Goal: Contribute content: Contribute content

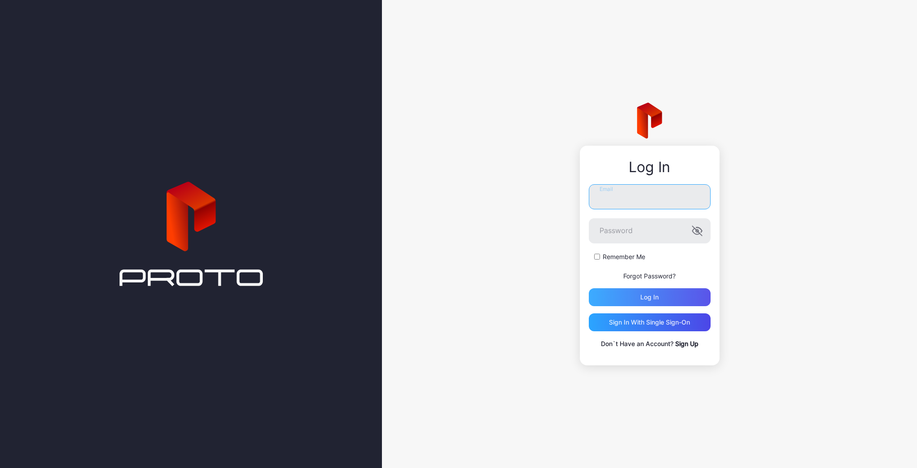
type input "**********"
click at [641, 294] on div "Log in" at bounding box center [650, 296] width 18 height 7
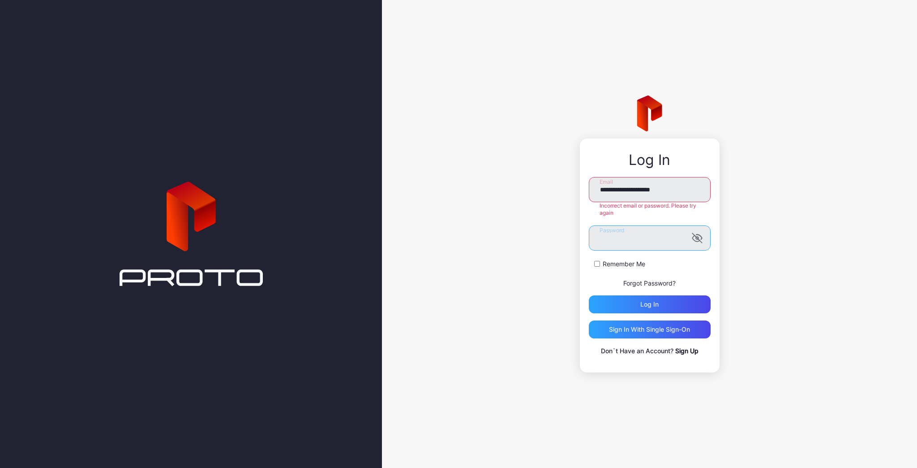
click at [444, 209] on div "**********" at bounding box center [649, 234] width 535 height 468
click at [589, 295] on button "Log in" at bounding box center [650, 304] width 122 height 18
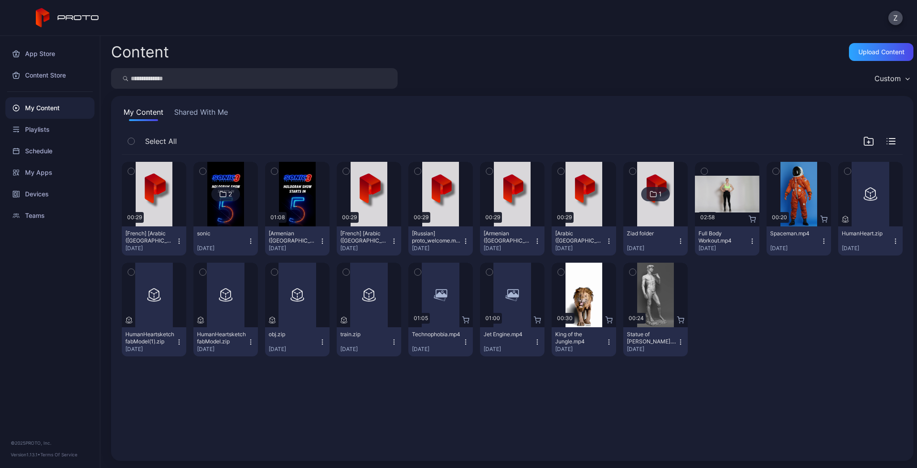
click at [254, 244] on icon "button" at bounding box center [250, 240] width 7 height 7
click at [859, 52] on div "Upload Content" at bounding box center [882, 51] width 46 height 7
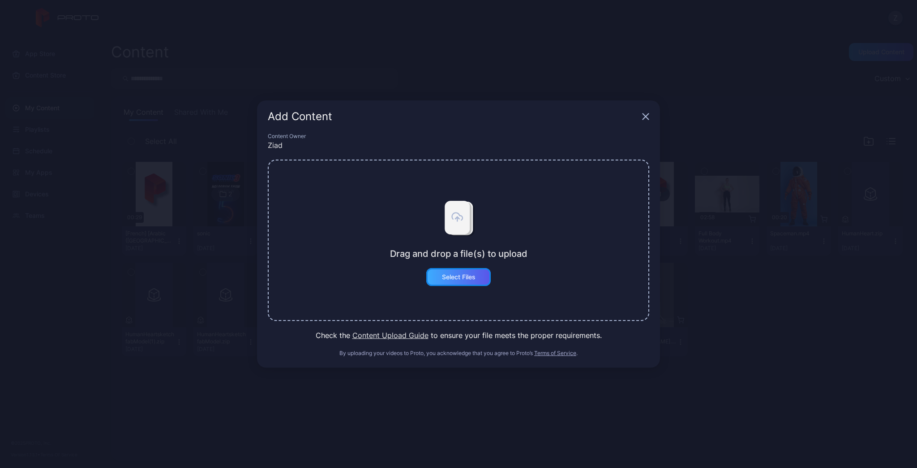
click at [485, 279] on div "Select Files" at bounding box center [458, 277] width 65 height 18
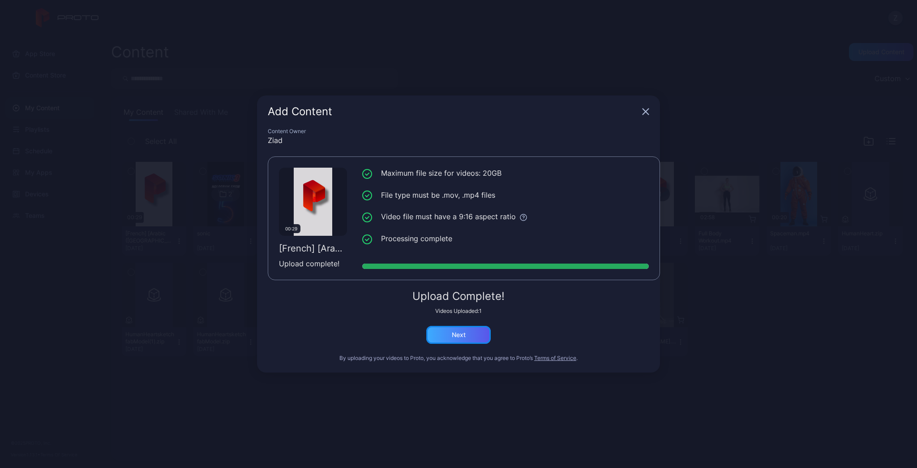
click at [465, 336] on div "Next" at bounding box center [459, 334] width 14 height 7
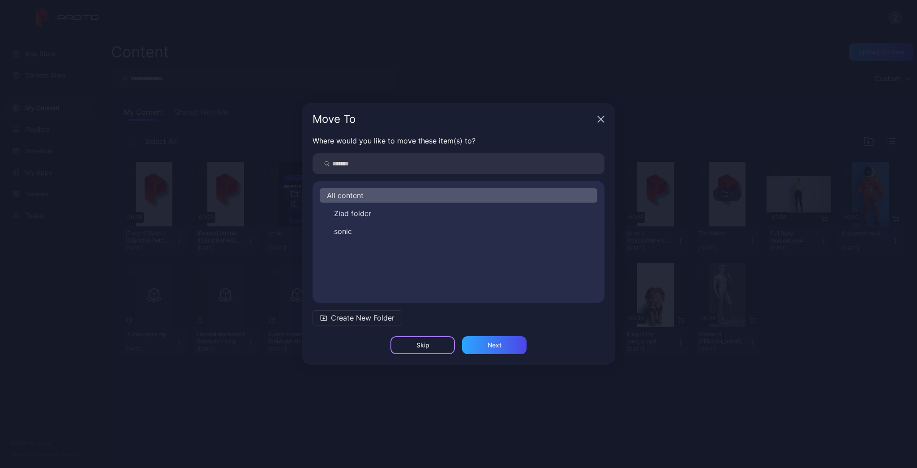
click at [428, 350] on div "Skip" at bounding box center [423, 345] width 65 height 18
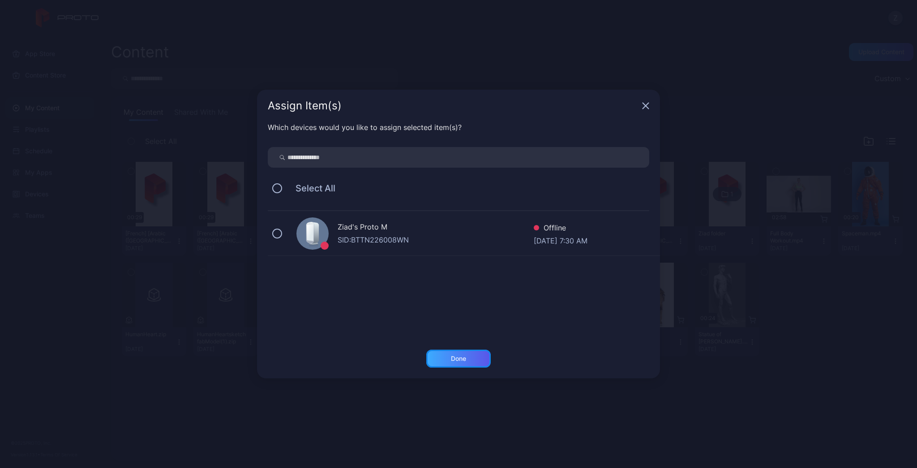
click at [470, 356] on div "Done" at bounding box center [458, 358] width 65 height 18
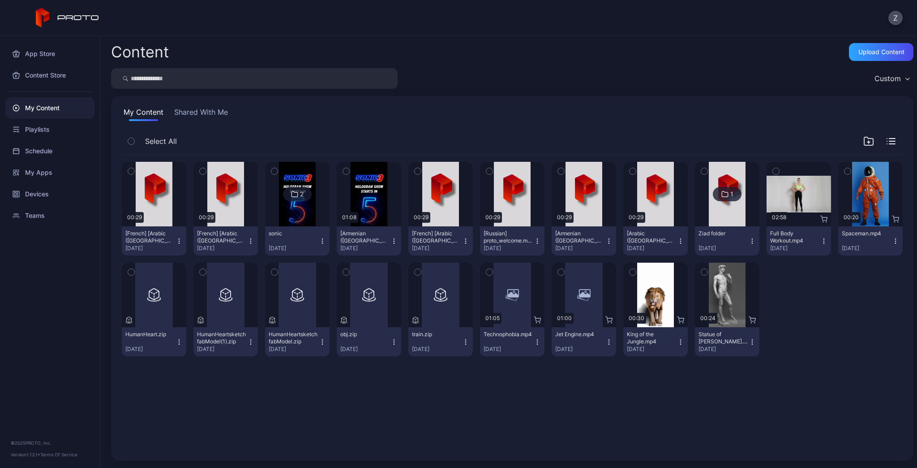
click at [258, 246] on button "[French] [Arabic (Lebanon)] proto_welcome(1).mp4 Aug 26, 2025" at bounding box center [226, 240] width 65 height 29
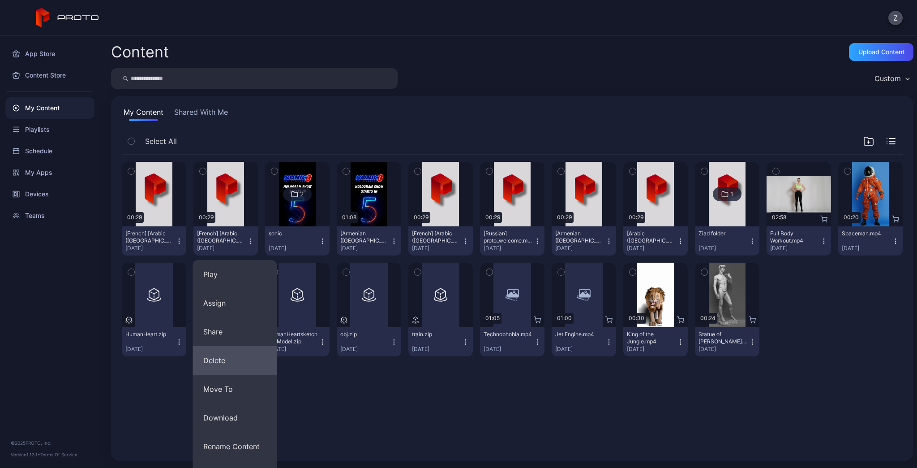
click at [234, 360] on button "Delete" at bounding box center [235, 360] width 84 height 29
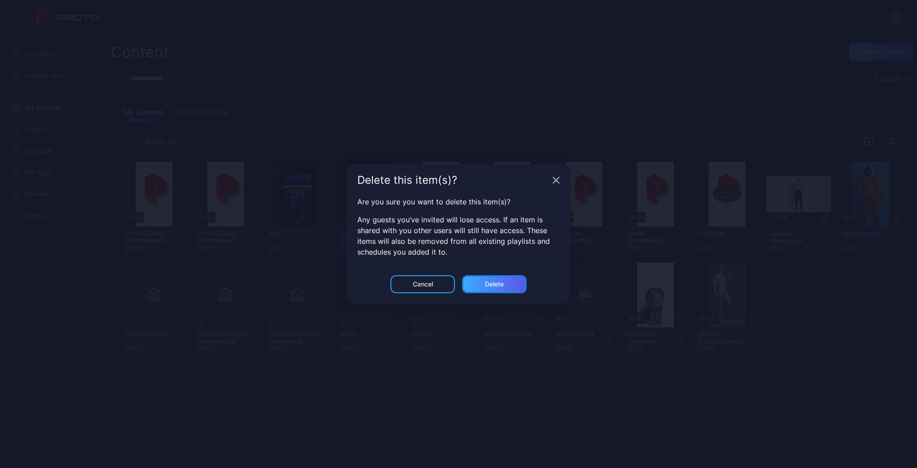
click at [483, 283] on div "Delete" at bounding box center [494, 284] width 65 height 18
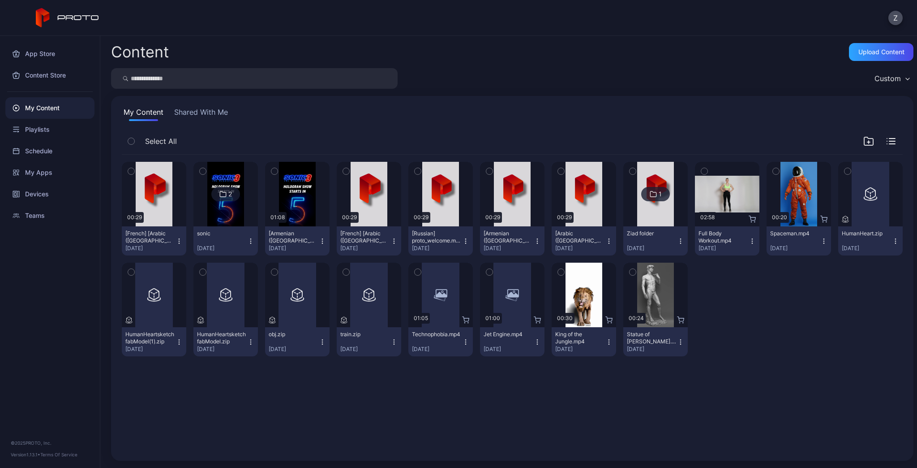
click at [183, 244] on icon "button" at bounding box center [179, 240] width 7 height 7
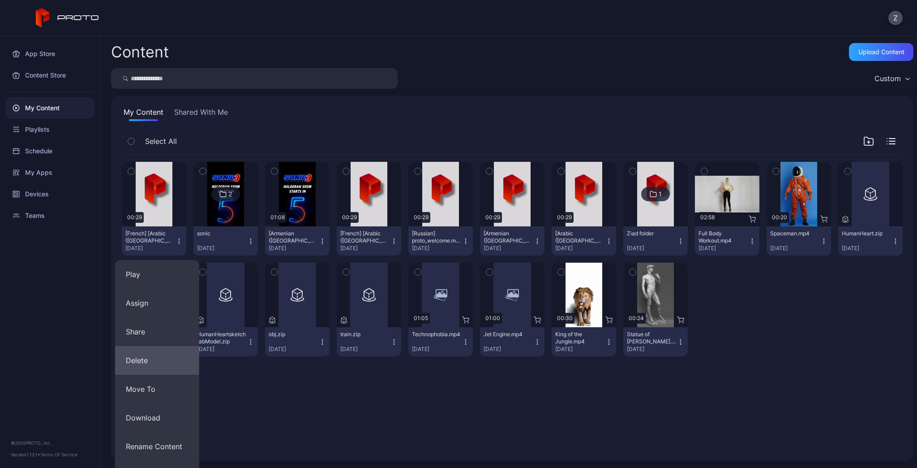
click at [156, 357] on button "Delete" at bounding box center [157, 360] width 84 height 29
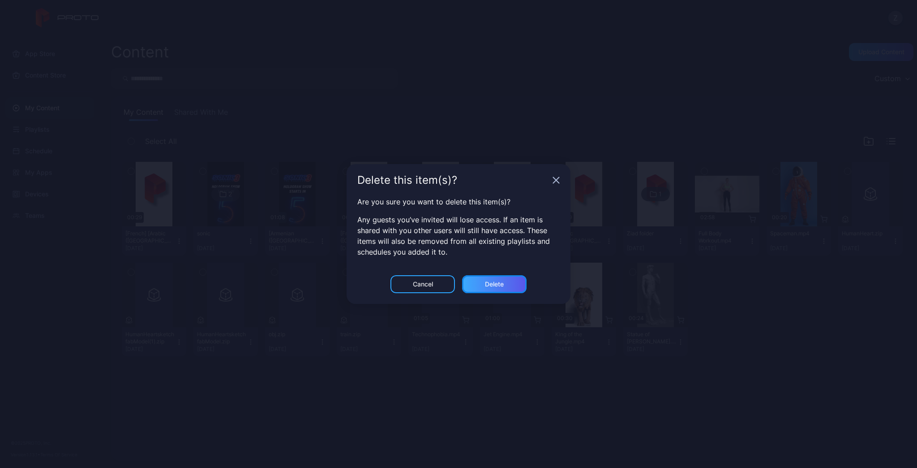
click at [481, 285] on div "Delete" at bounding box center [494, 284] width 65 height 18
